Goal: Transaction & Acquisition: Purchase product/service

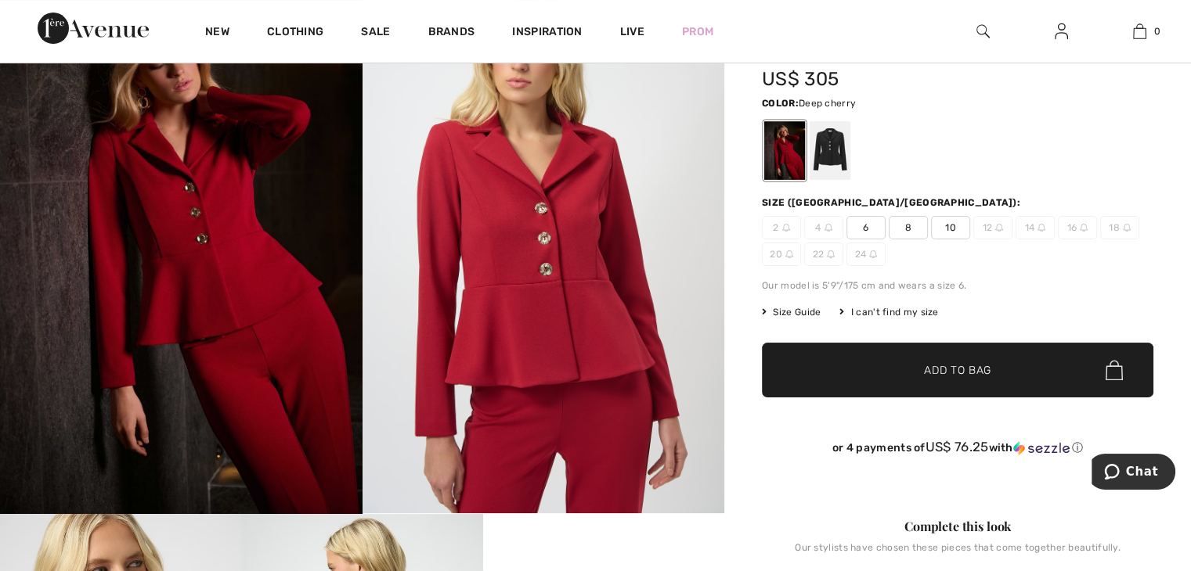
scroll to position [117, 0]
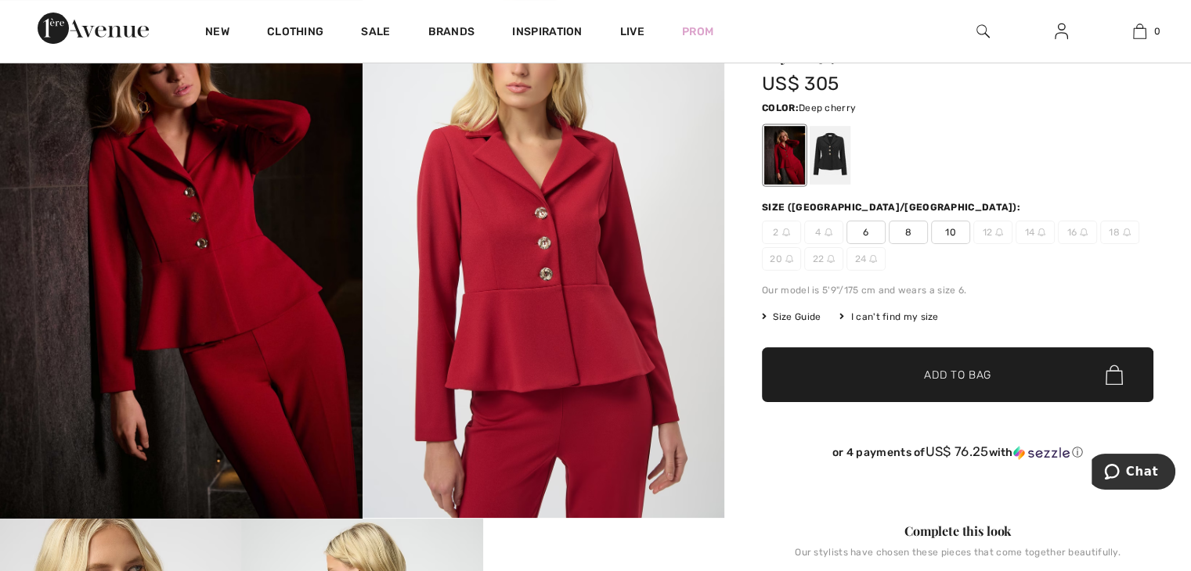
click at [955, 229] on span "10" at bounding box center [950, 232] width 39 height 23
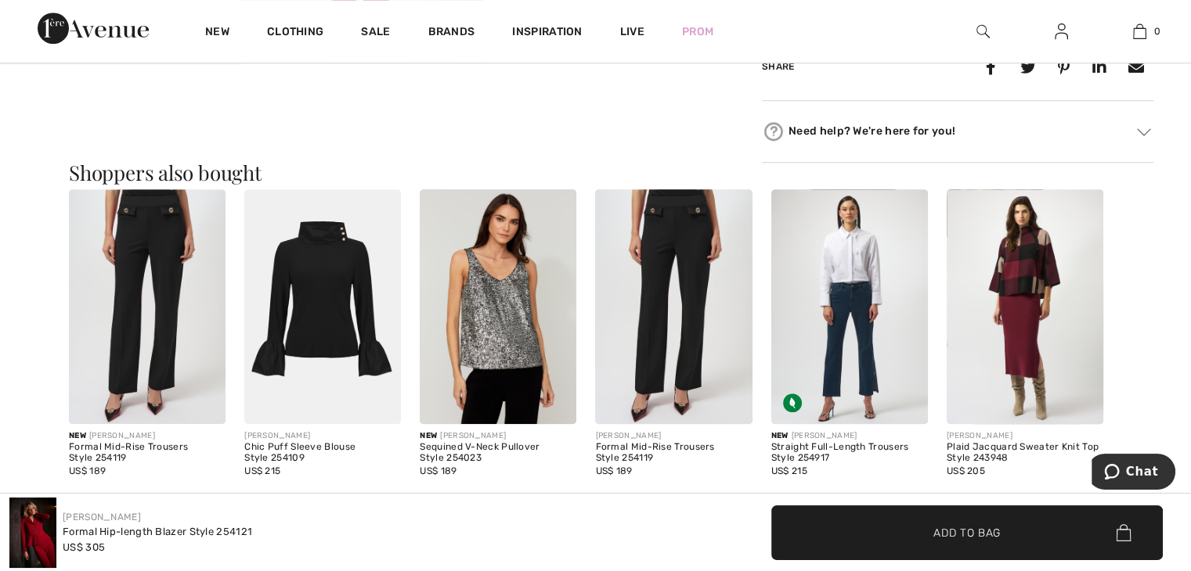
scroll to position [1305, 0]
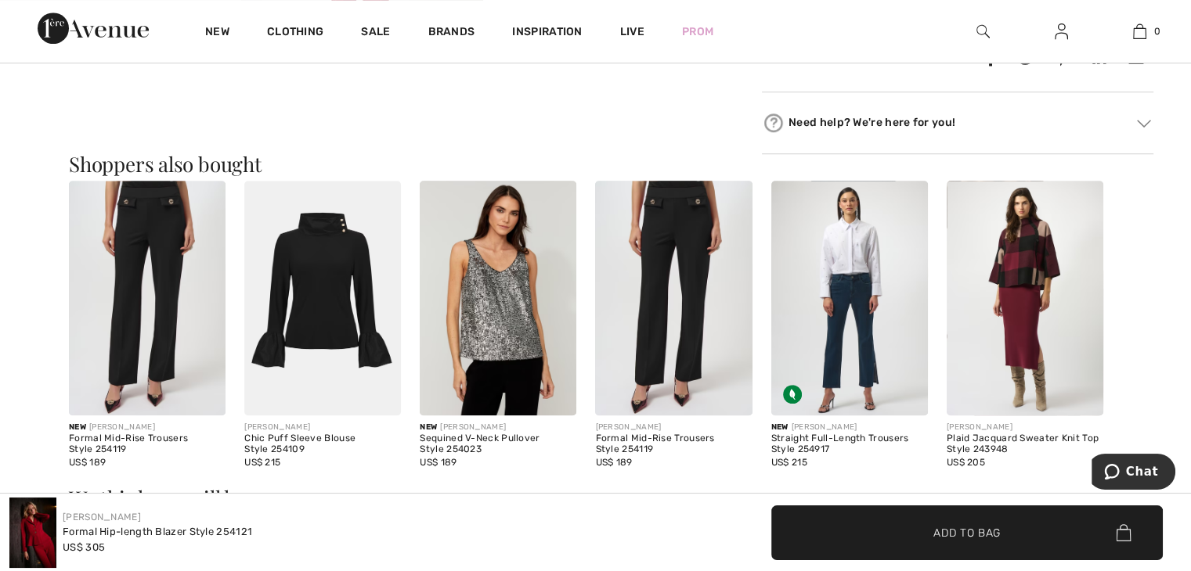
click at [1022, 539] on span "✔ Added to Bag Add to Bag" at bounding box center [966, 533] width 391 height 55
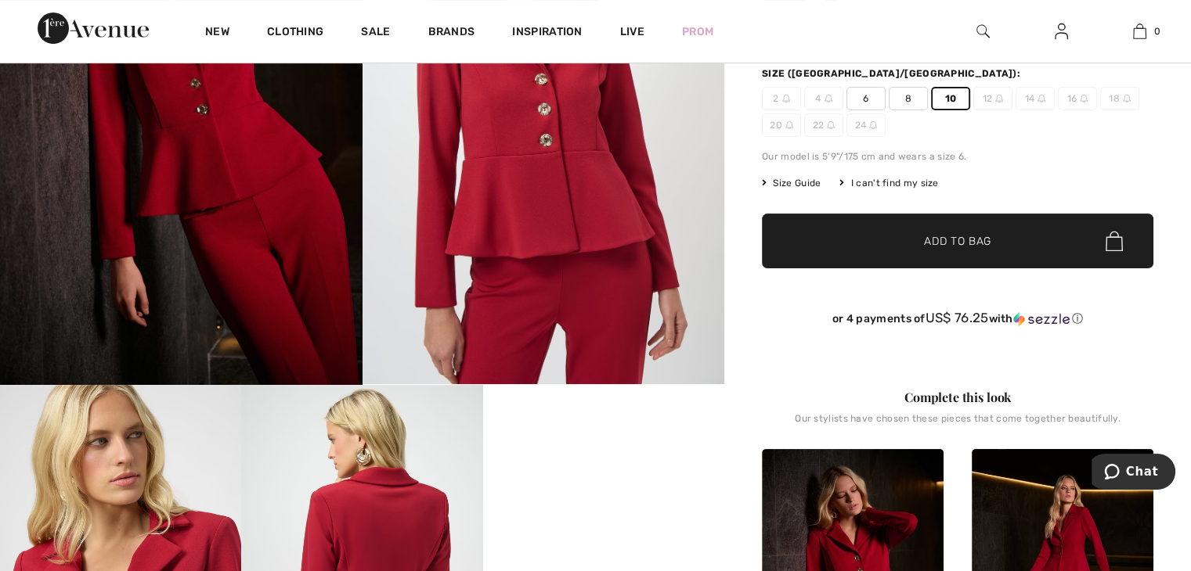
scroll to position [0, 0]
